Goal: Task Accomplishment & Management: Manage account settings

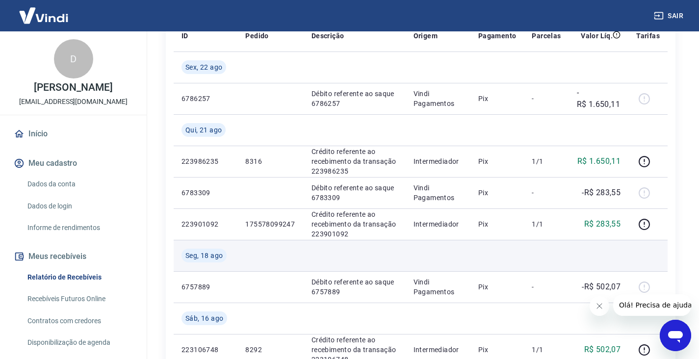
scroll to position [245, 0]
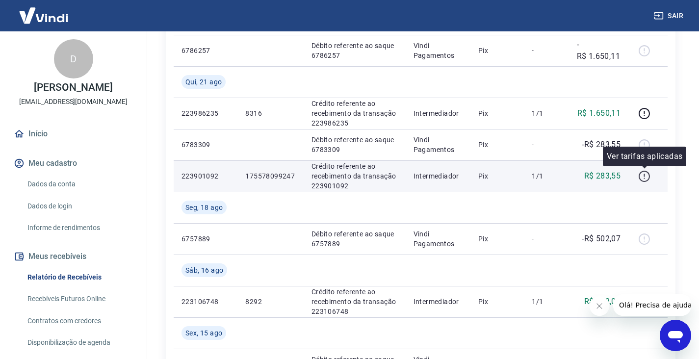
click at [644, 174] on icon "button" at bounding box center [644, 176] width 12 height 12
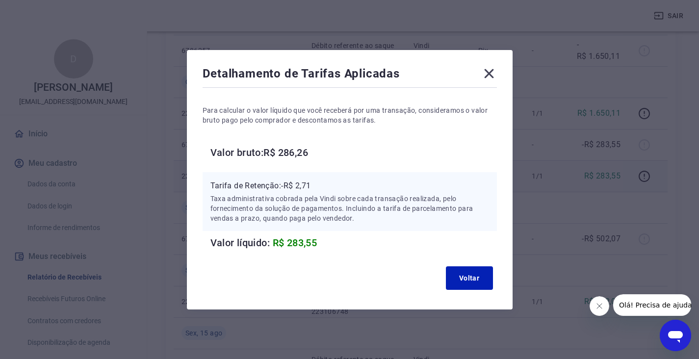
click at [492, 71] on icon at bounding box center [489, 74] width 16 height 16
